Goal: Transaction & Acquisition: Purchase product/service

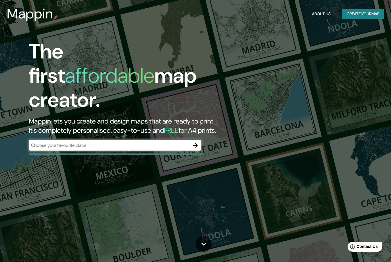
click at [115, 142] on input "text" at bounding box center [109, 145] width 161 height 7
type input "cartago"
click at [198, 142] on icon "button" at bounding box center [195, 145] width 7 height 7
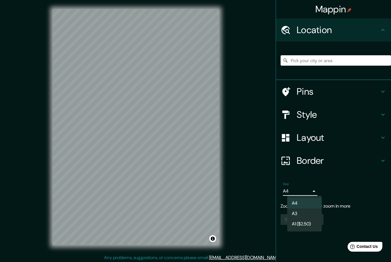
click at [314, 189] on body "Mappin Location Pins Style Layout Border Choose a border. Hint : you can make l…" at bounding box center [195, 131] width 391 height 262
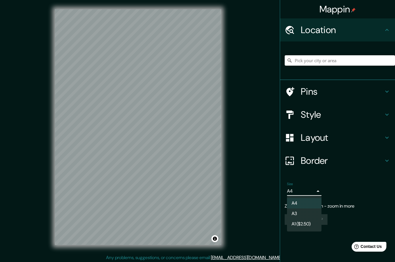
click at [319, 190] on div at bounding box center [197, 131] width 395 height 262
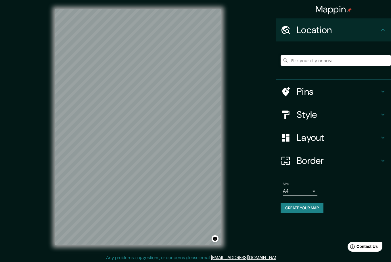
click at [328, 62] on input "Pick your city or area" at bounding box center [336, 60] width 110 height 10
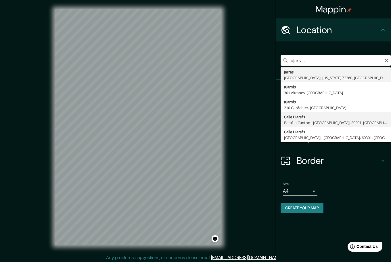
type input "Calle Ujarrás, Paraíso Canton - Cartago, 30201, Costa Rica"
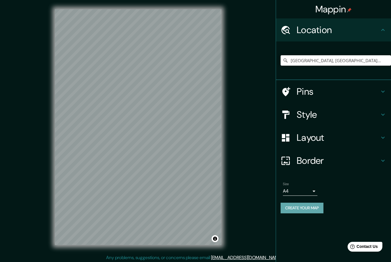
click at [318, 206] on button "Create your map" at bounding box center [302, 207] width 43 height 11
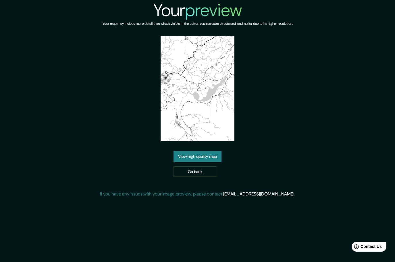
click at [215, 156] on link "View high quality map" at bounding box center [198, 156] width 48 height 11
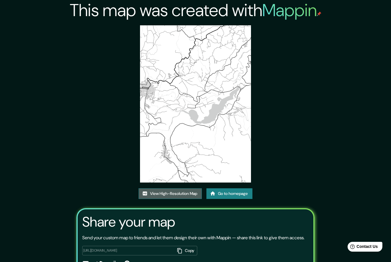
click at [174, 196] on link "View High-Resolution Map" at bounding box center [170, 193] width 63 height 11
click at [222, 194] on link "Go to homepage" at bounding box center [230, 193] width 46 height 11
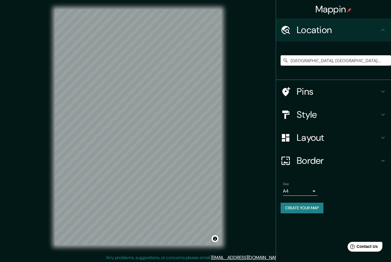
click at [344, 59] on input "Calle Ujarrás, Paraíso Canton - Cartago, 30201, Costa Rica" at bounding box center [336, 60] width 110 height 10
click at [345, 65] on input "Calle Ujarrás, Paraíso Canton - Cartago, 30201, Costa Rica" at bounding box center [336, 60] width 110 height 10
click at [281, 64] on input "Calle Ujarrás, Paraíso Canton - Cartago, 30201, Costa Rica" at bounding box center [336, 60] width 110 height 10
drag, startPoint x: 382, startPoint y: 60, endPoint x: 280, endPoint y: 66, distance: 102.5
click at [280, 66] on div "Calle Ujarrás, Paraíso Canton - Cartago, 30201, Costa Rica" at bounding box center [333, 60] width 115 height 39
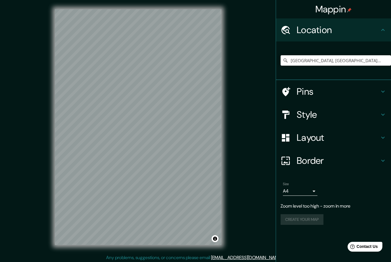
click at [372, 55] on div "Calle Ujarrás, Paraíso Canton - Cartago, 30201, Costa Rica" at bounding box center [336, 60] width 110 height 29
click at [380, 61] on input "Calle Ujarrás, Paraíso Canton - Cartago, 30201, Costa Rica" at bounding box center [336, 60] width 110 height 10
click at [386, 61] on input "Calle Ujarrás, Paraíso Canton - Cartago, 30201, Costa Rica" at bounding box center [336, 60] width 110 height 10
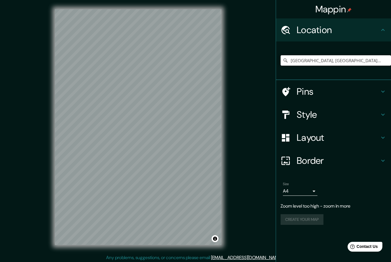
drag, startPoint x: 382, startPoint y: 61, endPoint x: 236, endPoint y: 66, distance: 146.5
click at [236, 66] on div "Mappin Location Calle Ujarrás, Paraíso Canton - Cartago, 30201, Costa Rica Pins…" at bounding box center [195, 131] width 391 height 263
click at [302, 61] on input "Pick your city or area" at bounding box center [336, 60] width 110 height 10
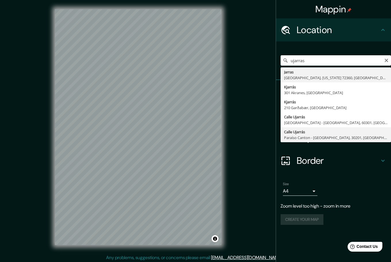
type input "Calle Ujarrás, Paraíso Canton - Cartago, 30201, Costa Rica"
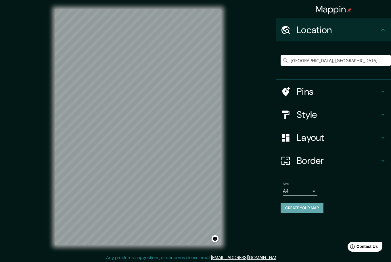
click at [317, 206] on button "Create your map" at bounding box center [302, 207] width 43 height 11
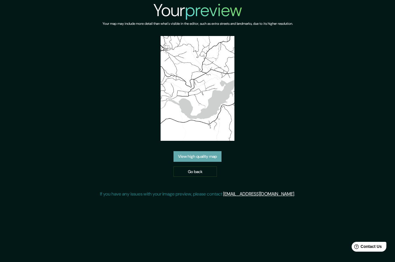
click at [209, 157] on link "View high quality map" at bounding box center [198, 156] width 48 height 11
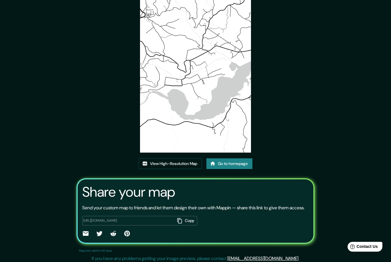
scroll to position [39, 0]
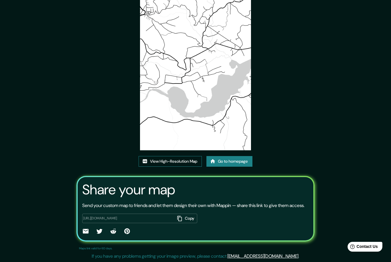
click at [176, 156] on link "View High-Resolution Map" at bounding box center [170, 161] width 63 height 11
